Goal: Use online tool/utility: Utilize a website feature to perform a specific function

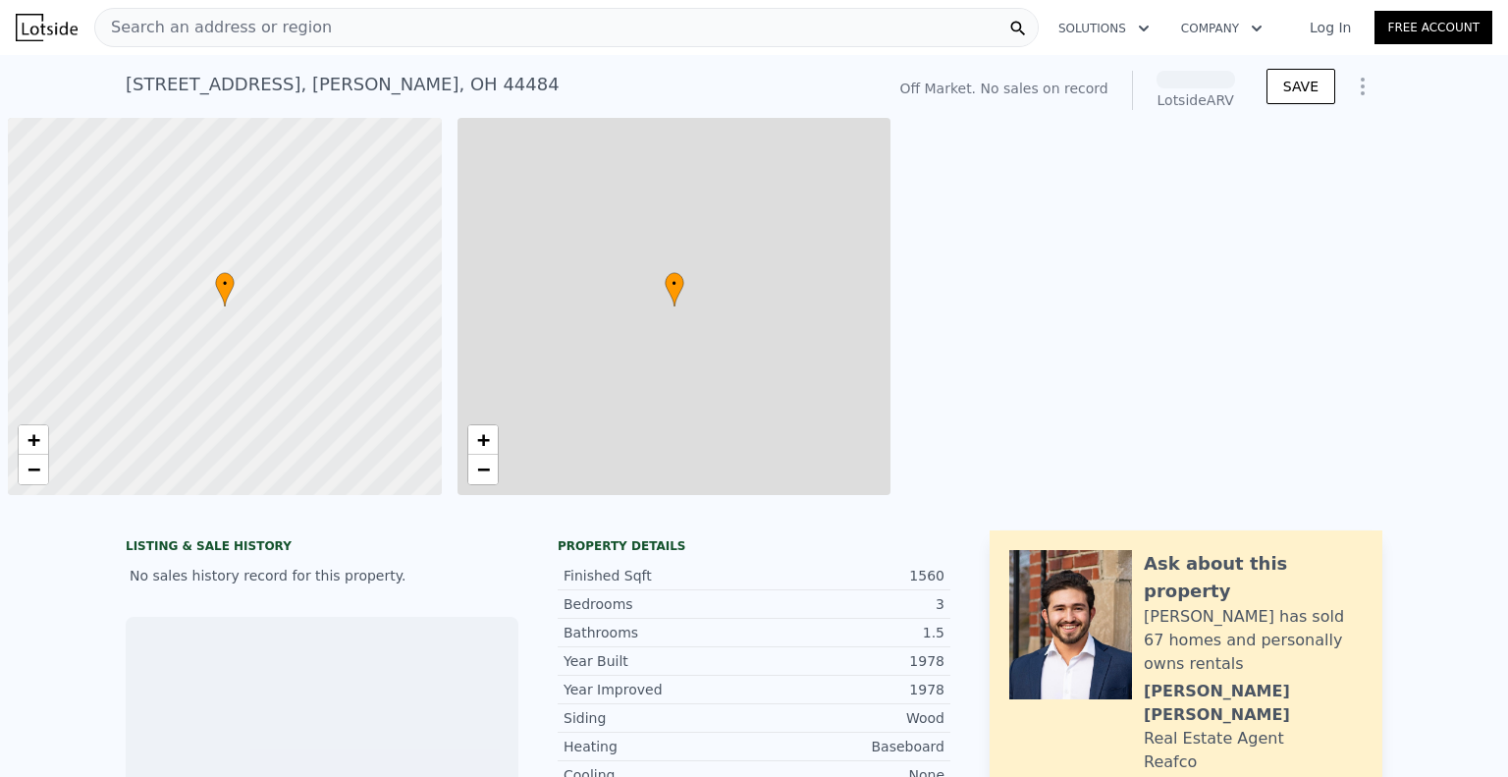
scroll to position [0, 8]
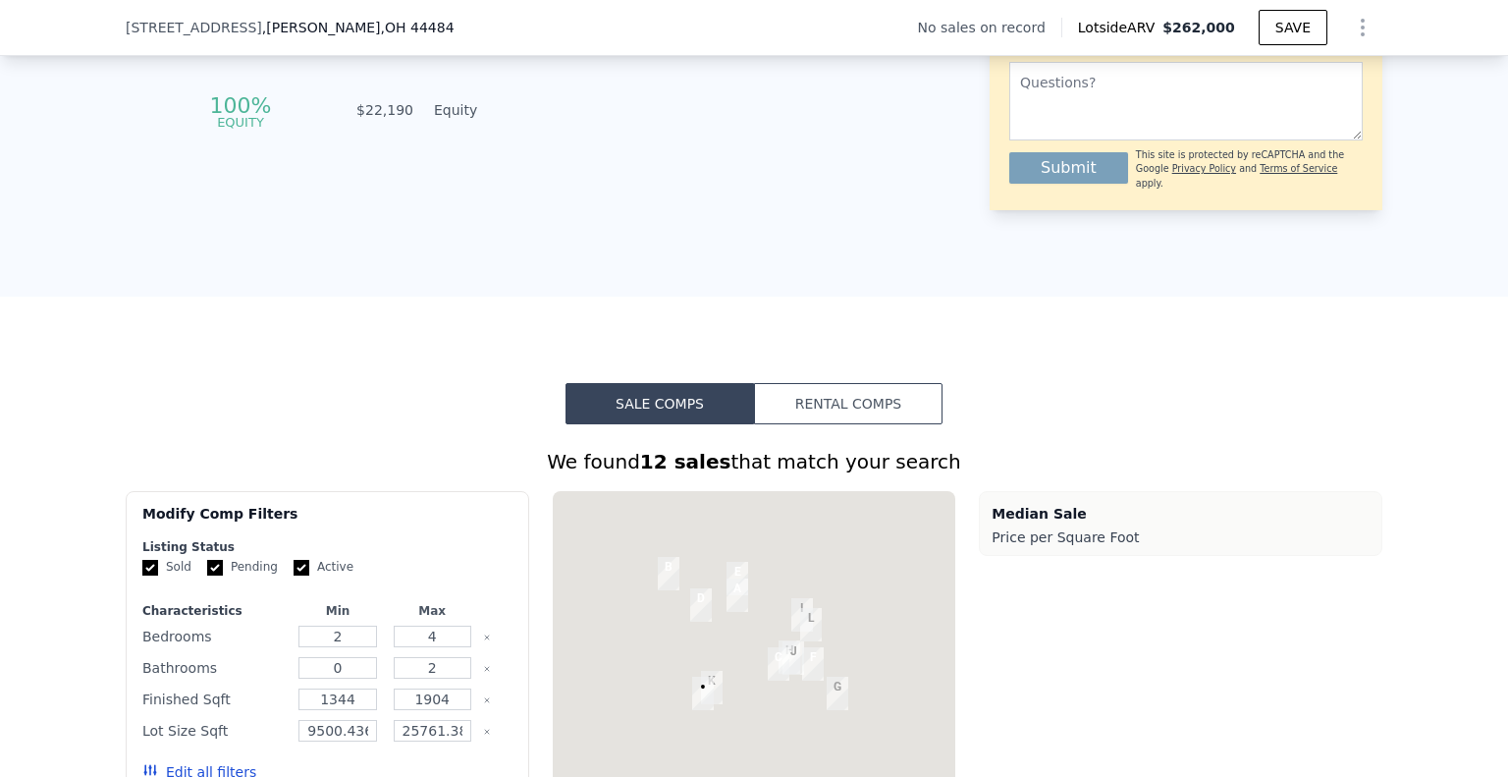
click at [901, 415] on button "Rental Comps" at bounding box center [848, 403] width 189 height 41
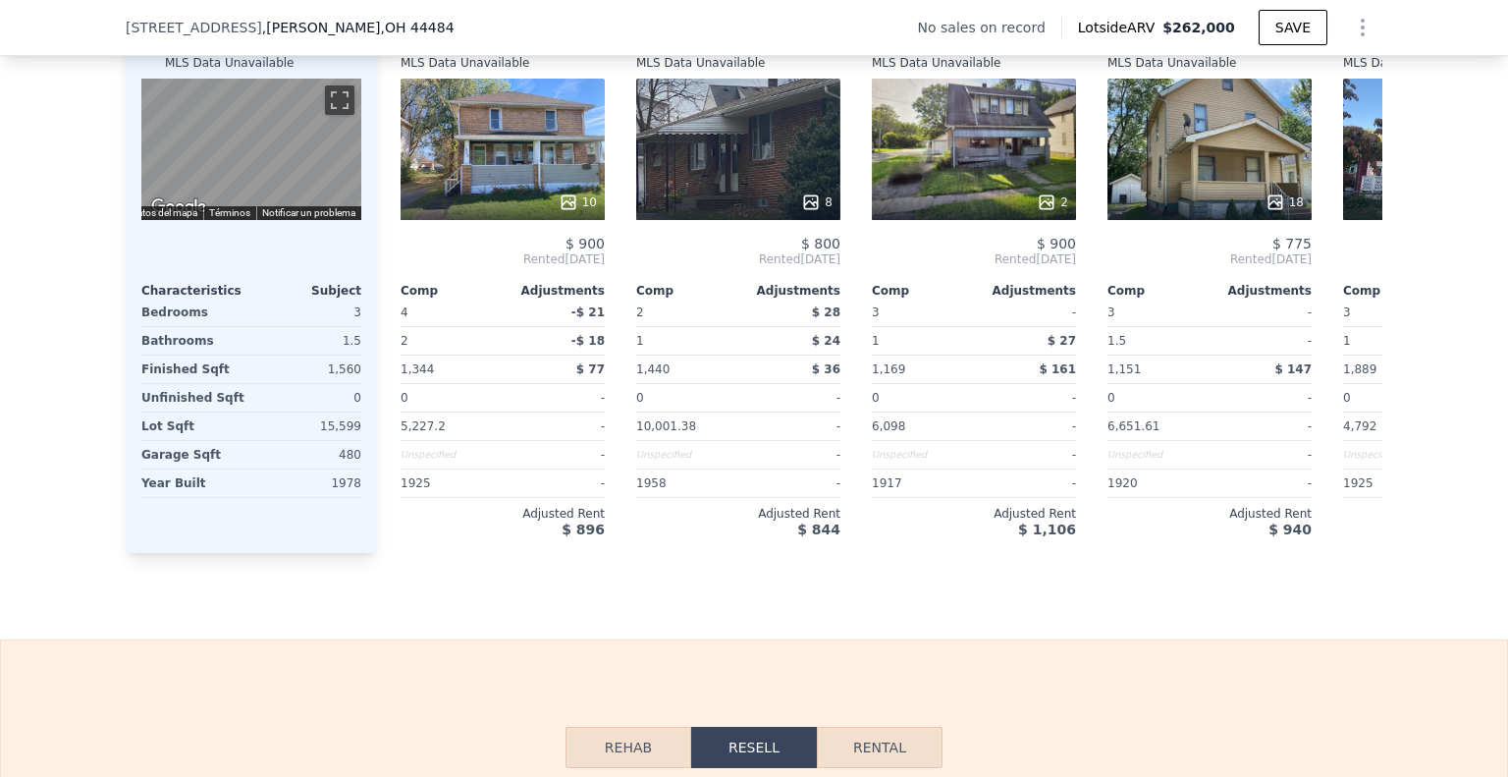
scroll to position [2178, 0]
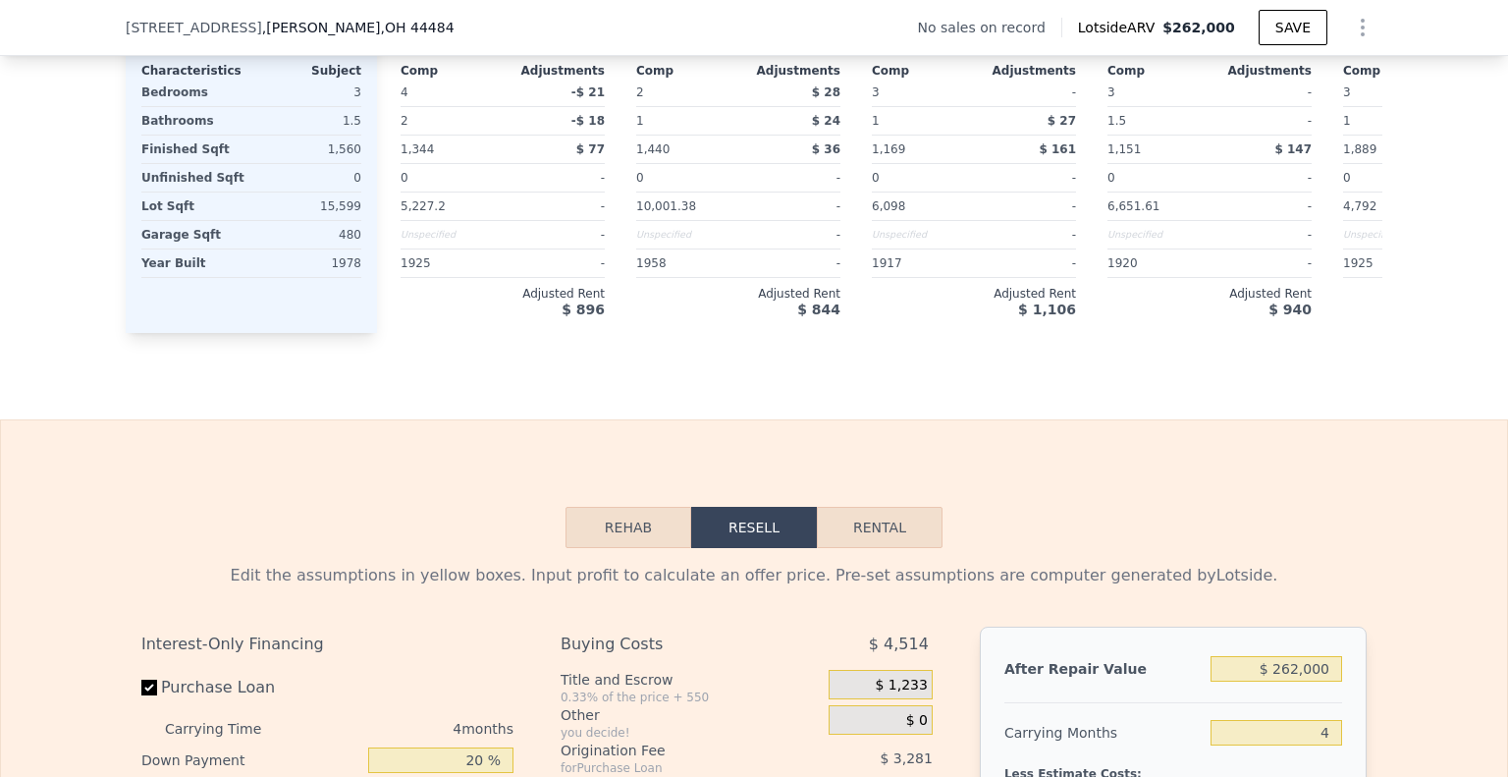
click at [888, 548] on button "Rental" at bounding box center [880, 527] width 126 height 41
select select "30"
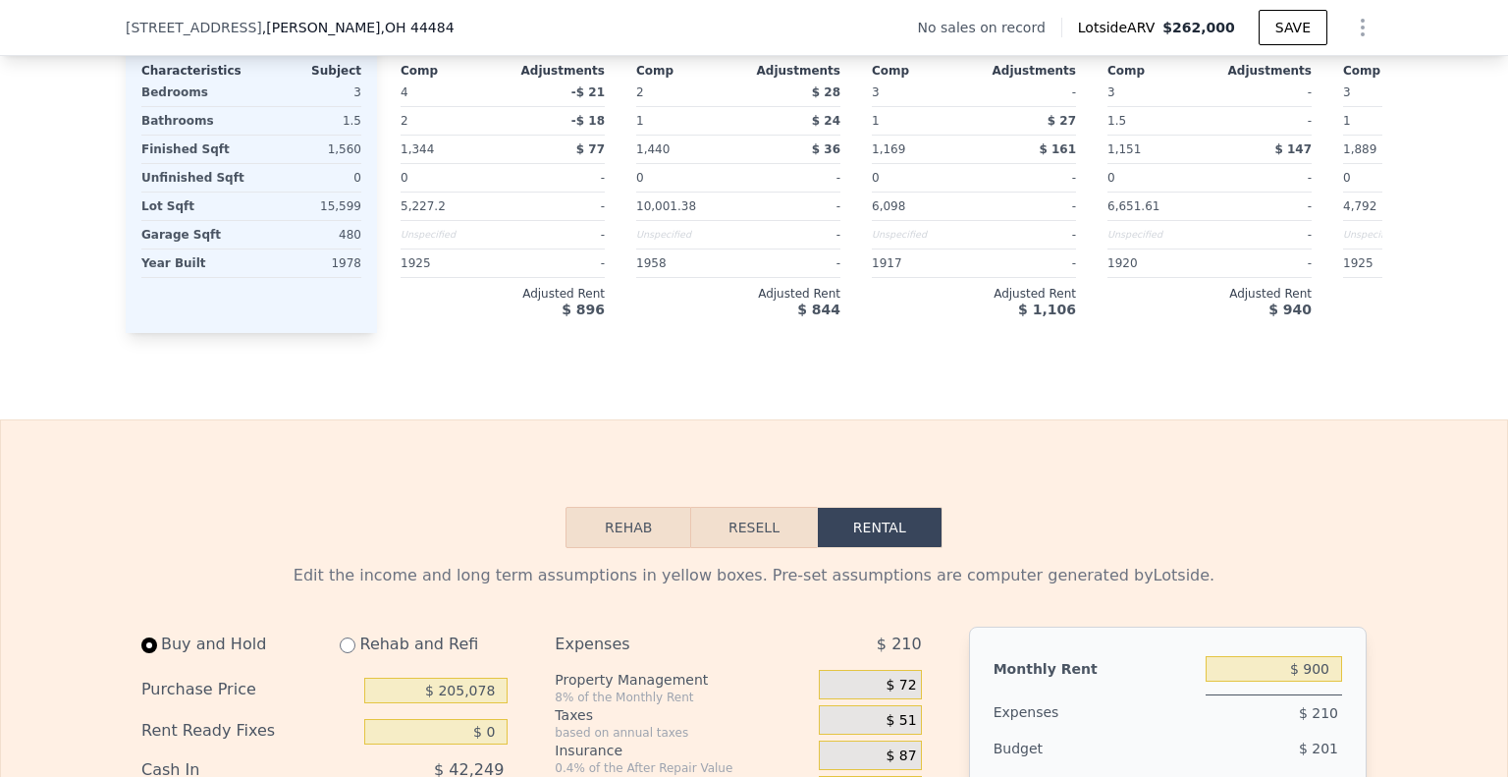
scroll to position [2472, 0]
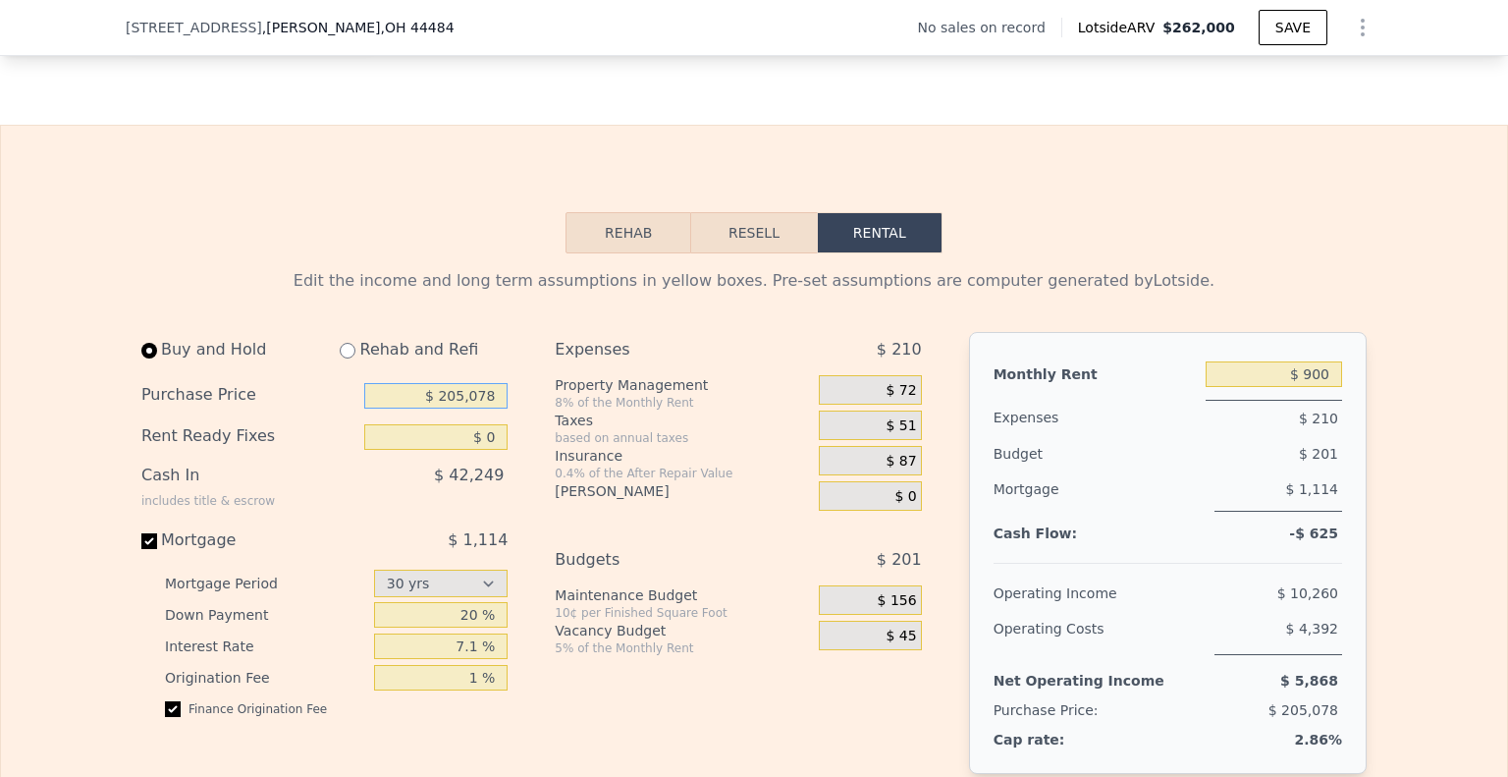
click at [448, 408] on input "$ 205,078" at bounding box center [435, 396] width 143 height 26
click at [481, 408] on input "$ 205,078" at bounding box center [435, 396] width 143 height 26
click at [480, 408] on input "$ 205,078" at bounding box center [435, 396] width 143 height 26
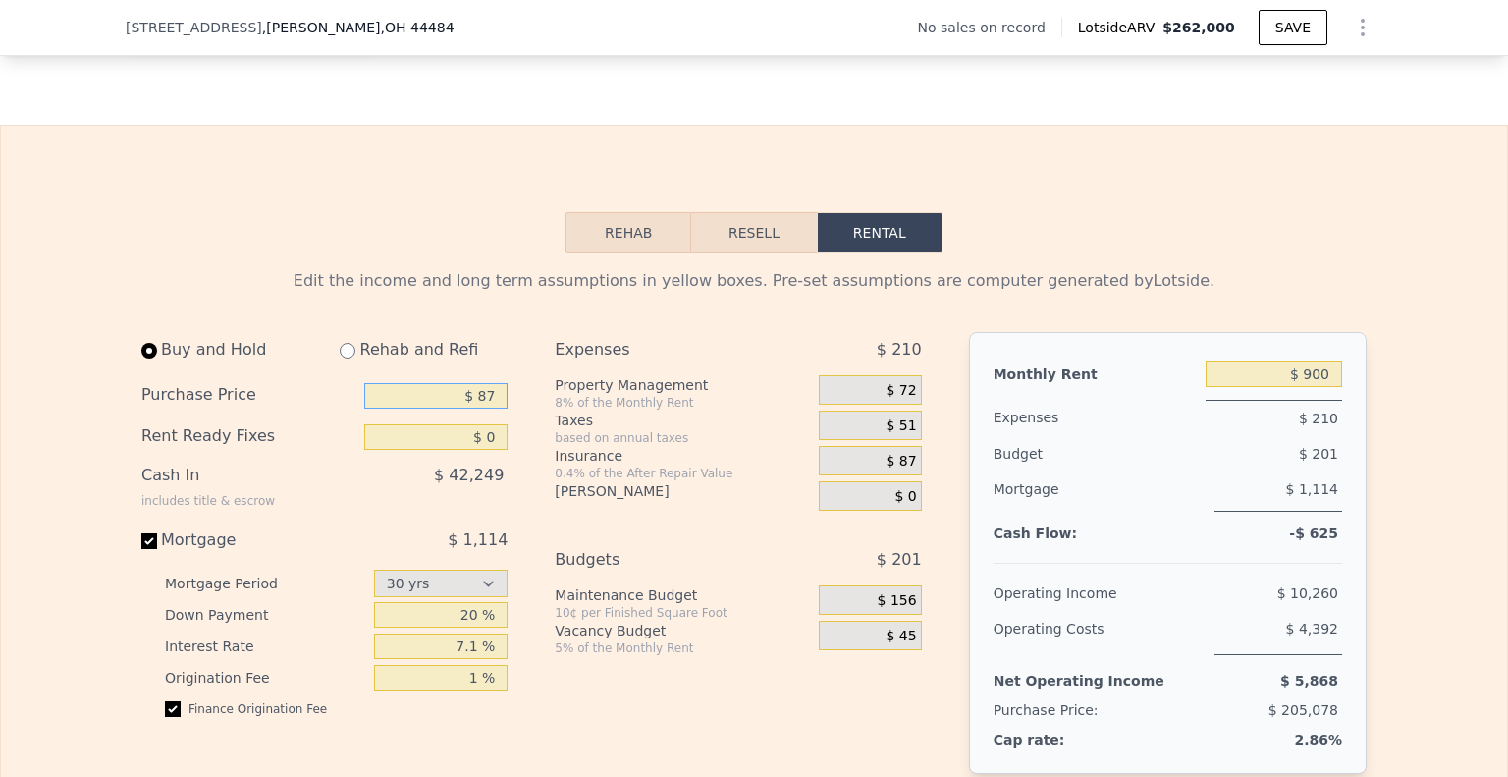
type input "$ 8"
type input "$ 70,000"
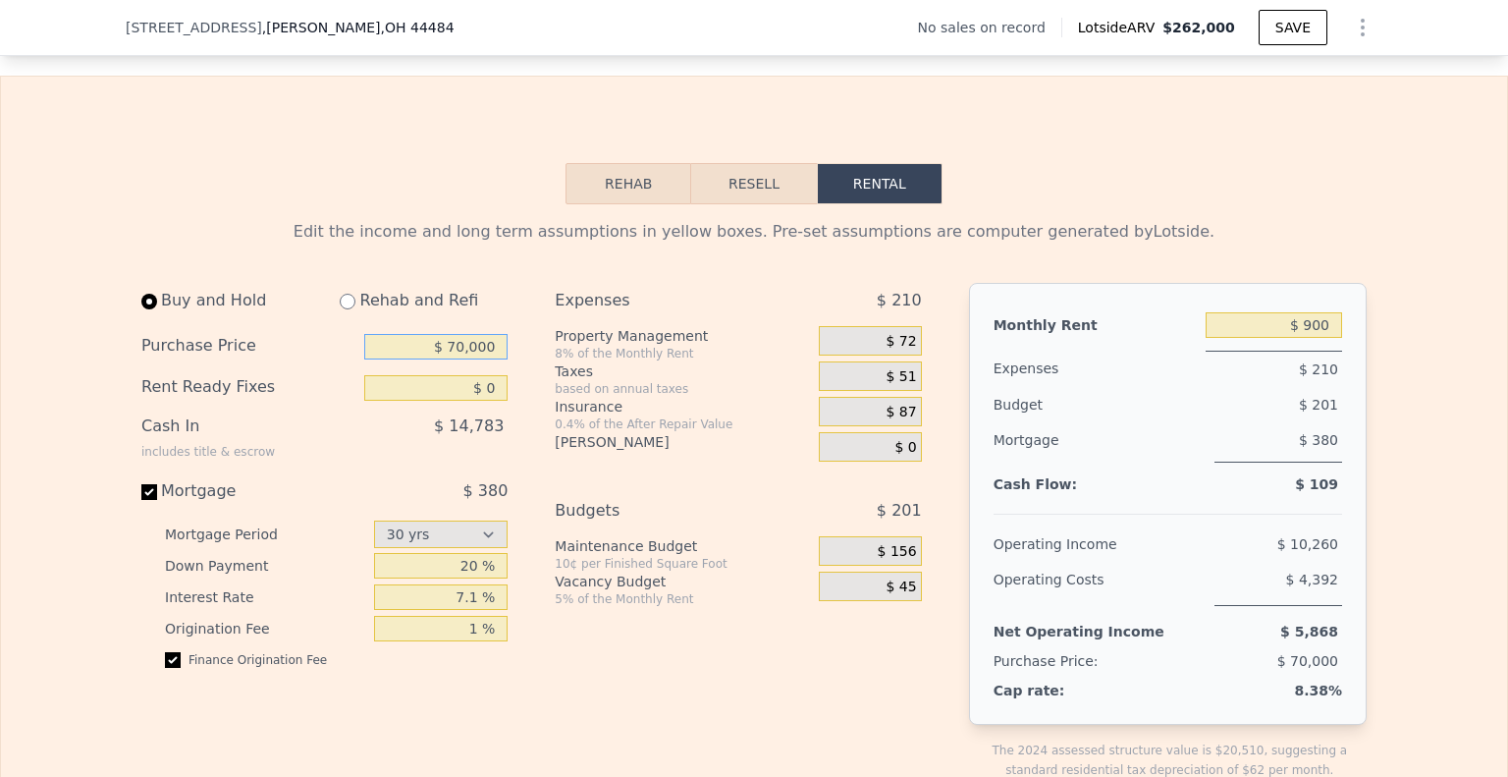
scroll to position [2571, 0]
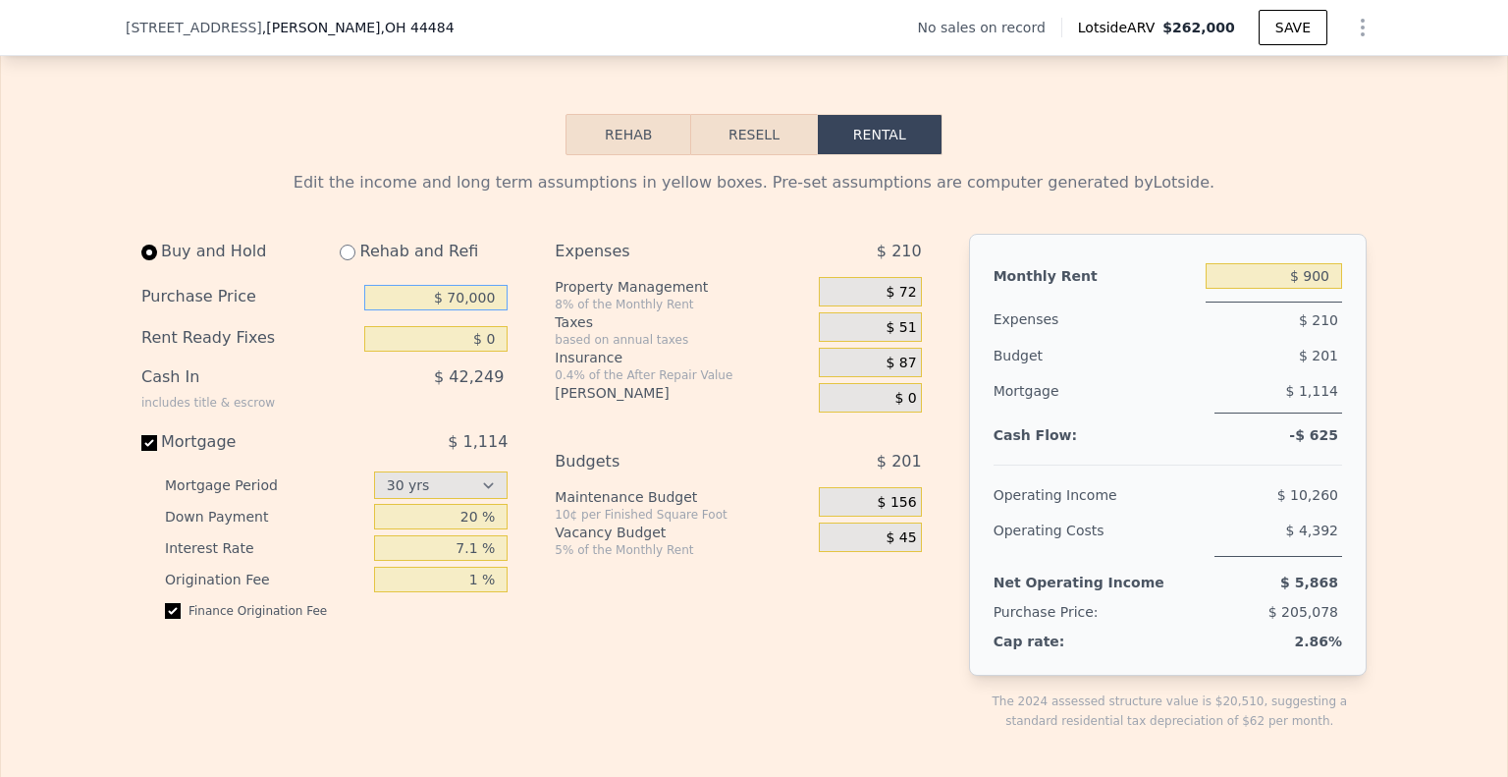
type input "1140"
type input "10002"
click at [1317, 286] on div "$ 900" at bounding box center [1274, 275] width 136 height 35
click at [1319, 289] on input "$ 900" at bounding box center [1274, 276] width 136 height 26
click at [890, 277] on div "Expenses $ 210" at bounding box center [738, 255] width 366 height 43
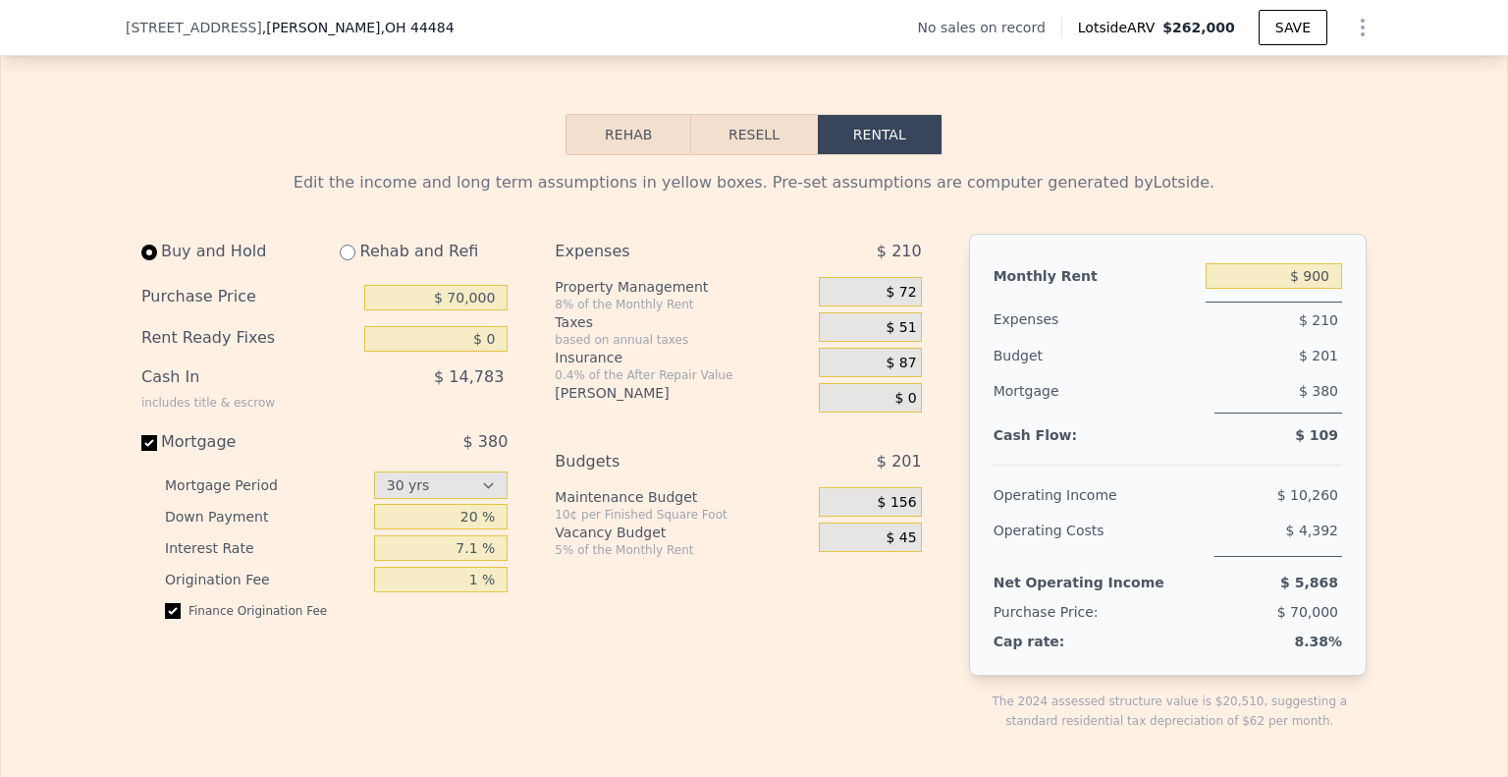
click at [894, 301] on span "$ 72" at bounding box center [902, 293] width 30 height 18
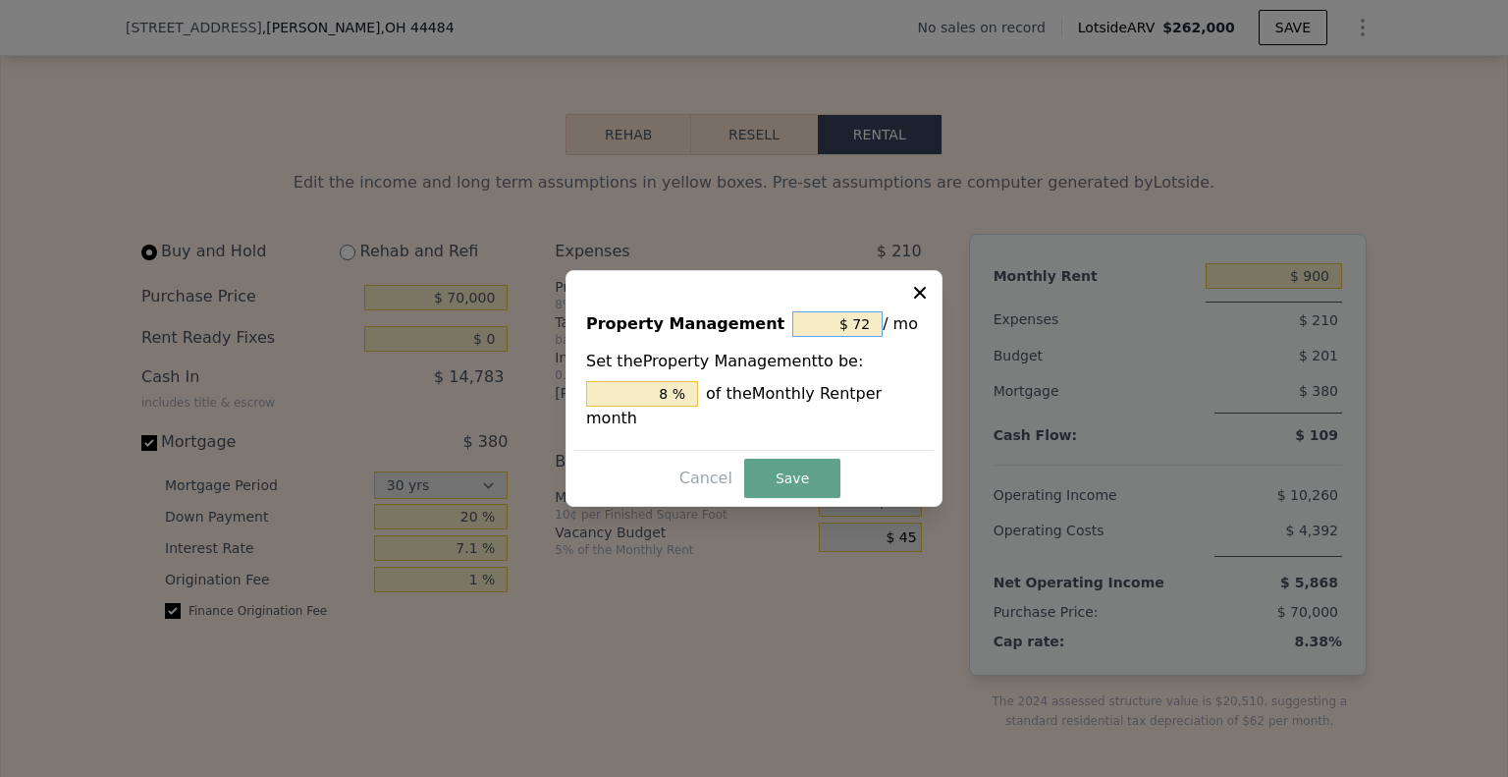
click at [864, 337] on input "$ 72" at bounding box center [837, 324] width 90 height 26
click at [863, 337] on input "$ 72" at bounding box center [837, 324] width 90 height 26
type input "$ 0"
type input "0 %"
type input "$ 0"
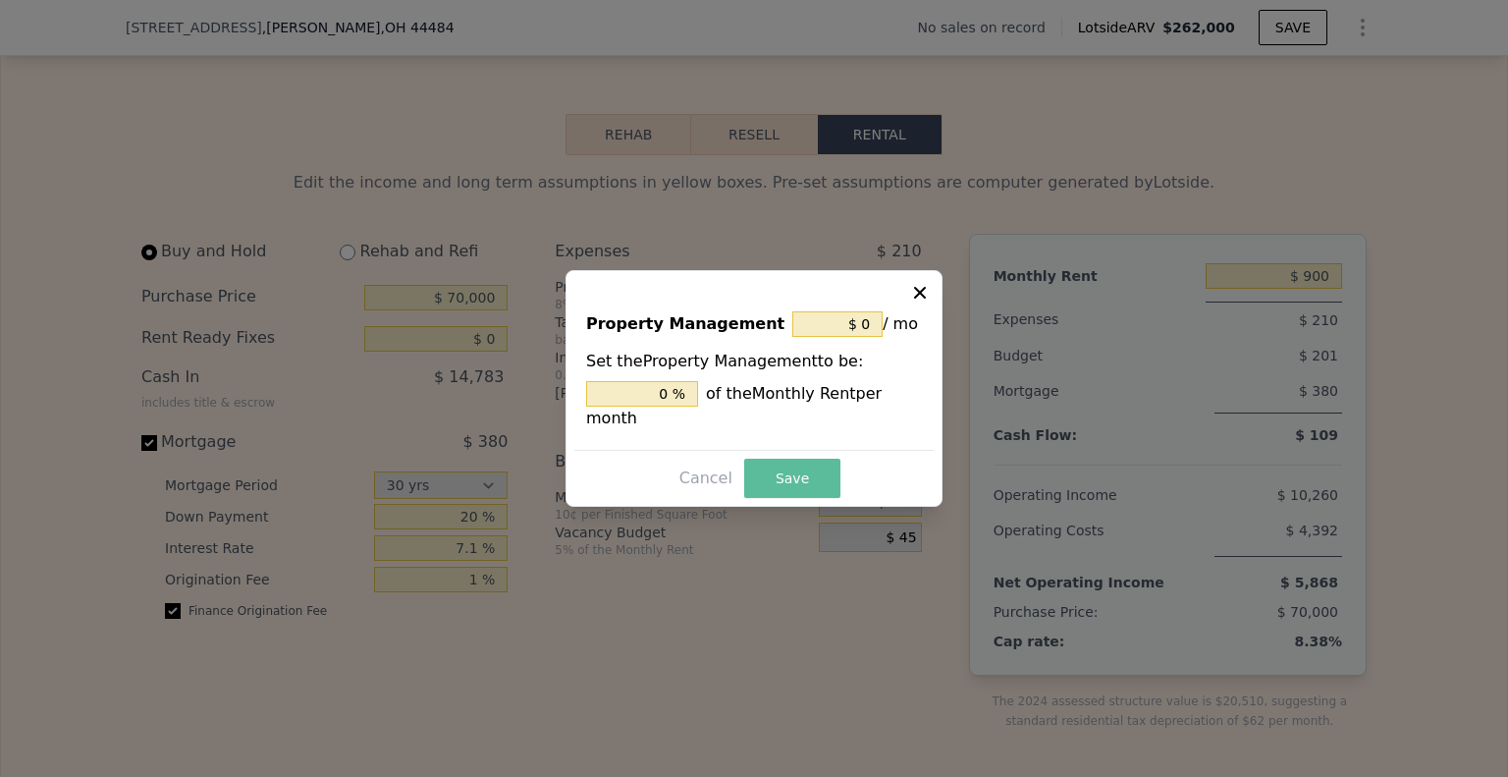
click at [784, 459] on button "Save" at bounding box center [792, 478] width 96 height 39
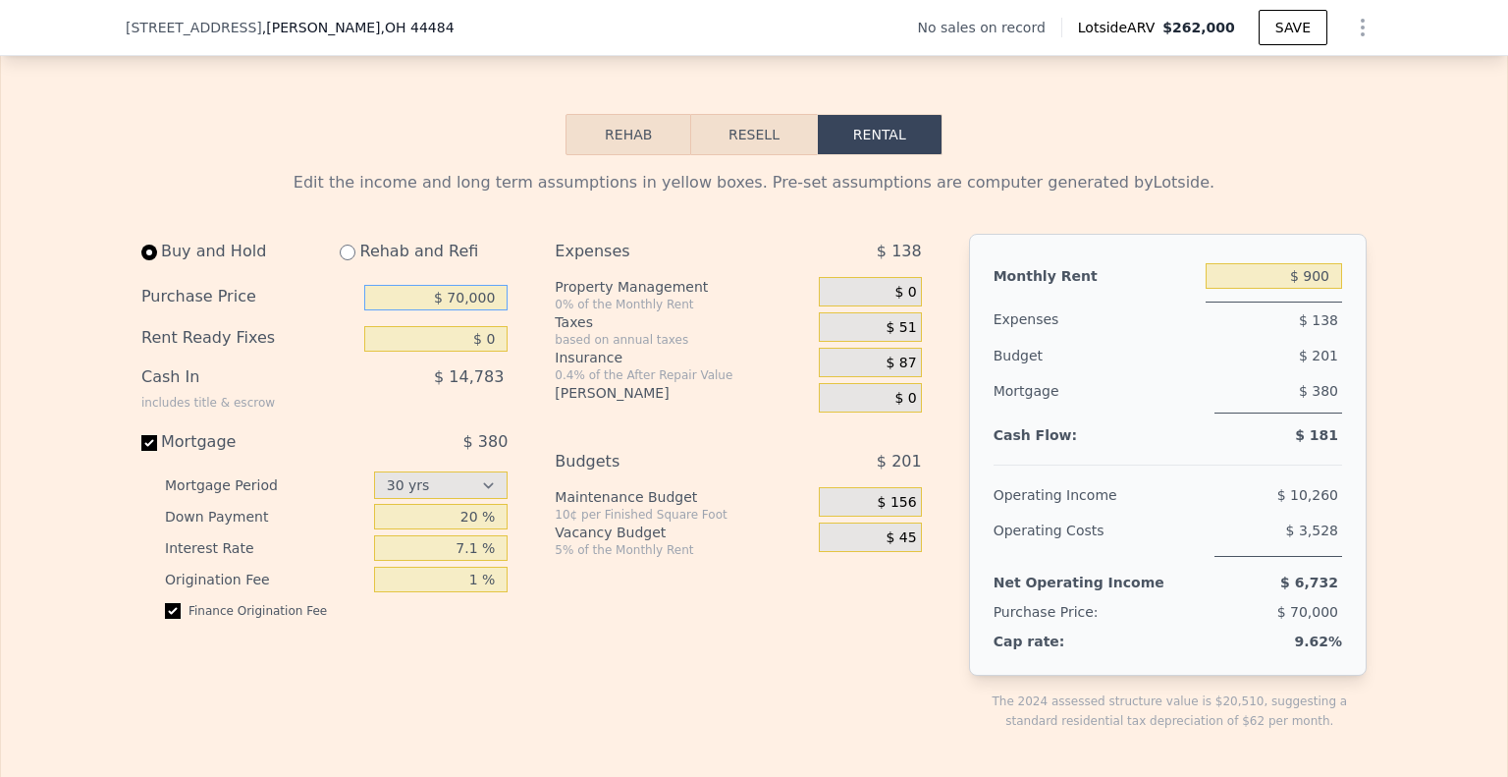
click at [447, 310] on input "$ 70,000" at bounding box center [435, 298] width 143 height 26
click at [457, 310] on input "$ 70,000" at bounding box center [435, 298] width 143 height 26
type input "$ 60,000"
click at [932, 672] on div "Buy and Hold Rehab and Refi Purchase Price $ 60,000 Rent Ready Fixes $ 0 Cash I…" at bounding box center [753, 498] width 1225 height 528
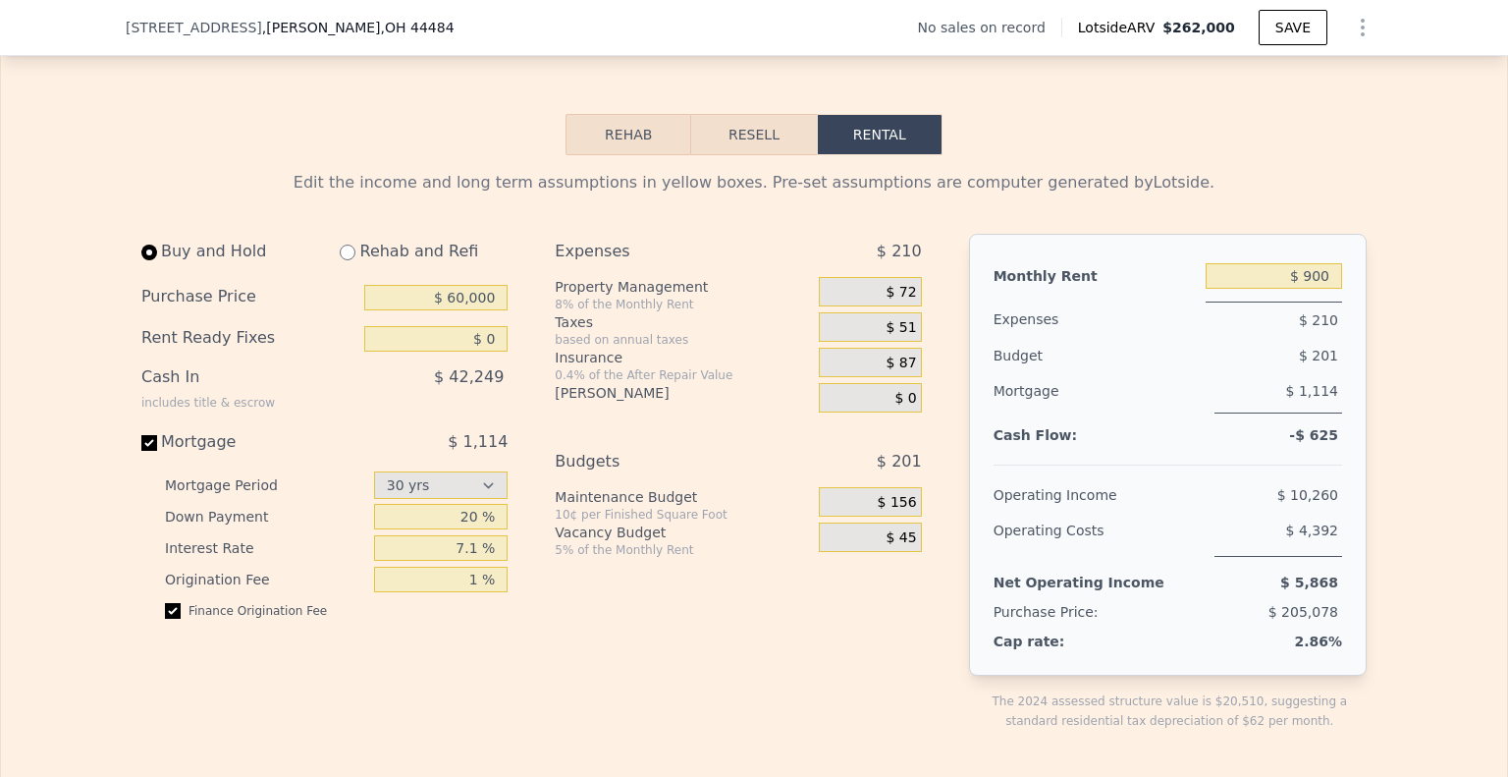
type input "1151"
type input "19166"
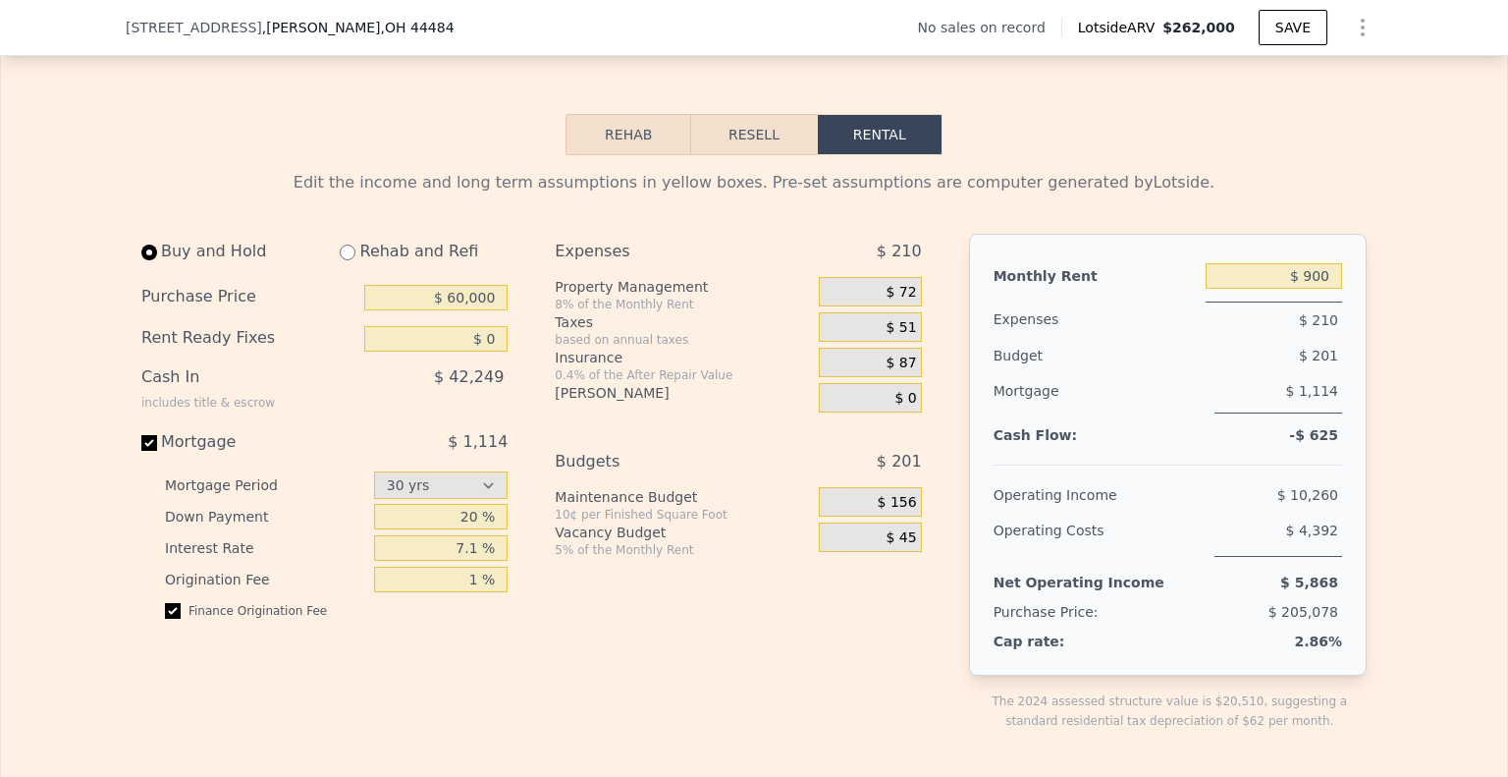
type input "1140"
type input "10002"
type input "1151"
type input "19166"
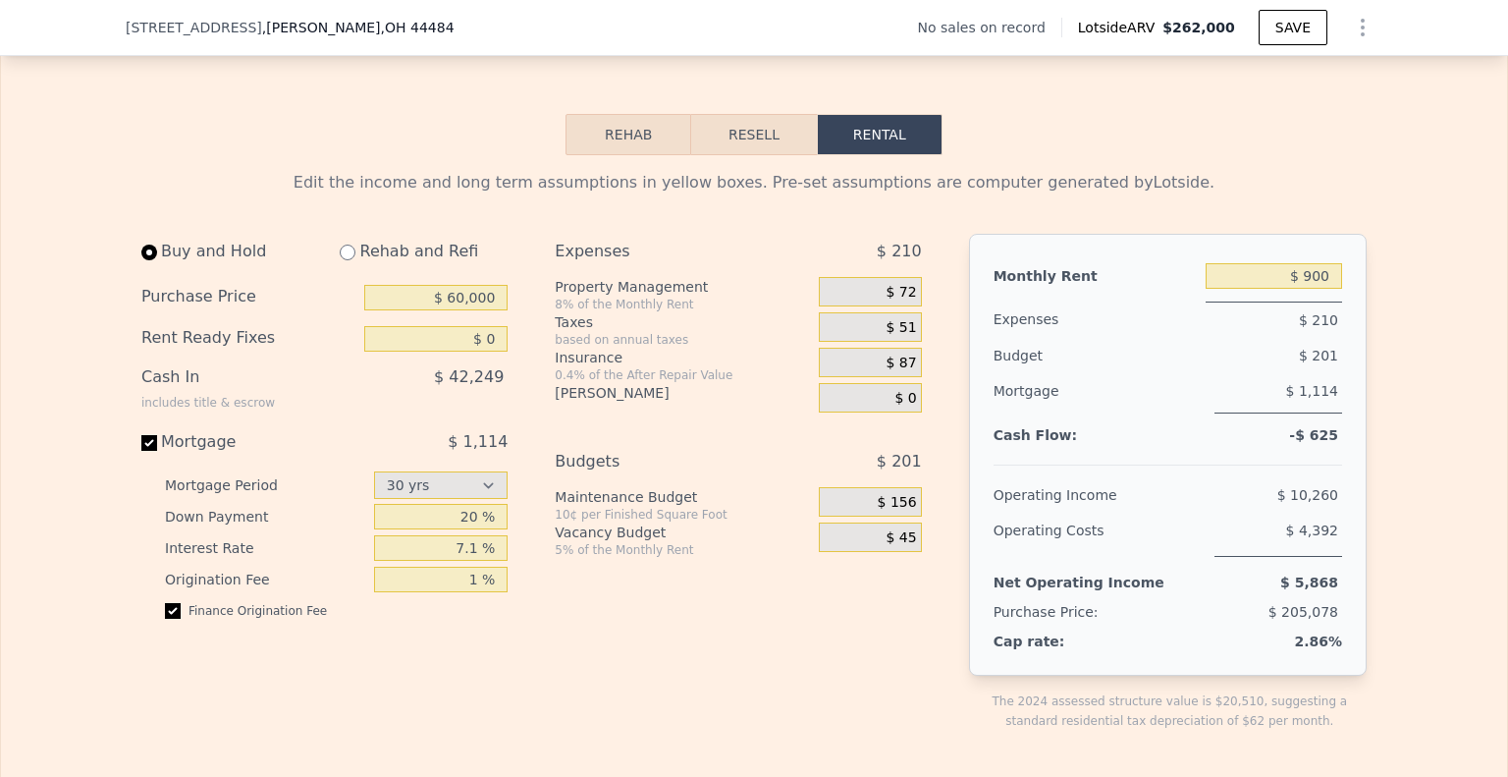
type input "1140"
type input "10002"
